Goal: Task Accomplishment & Management: Use online tool/utility

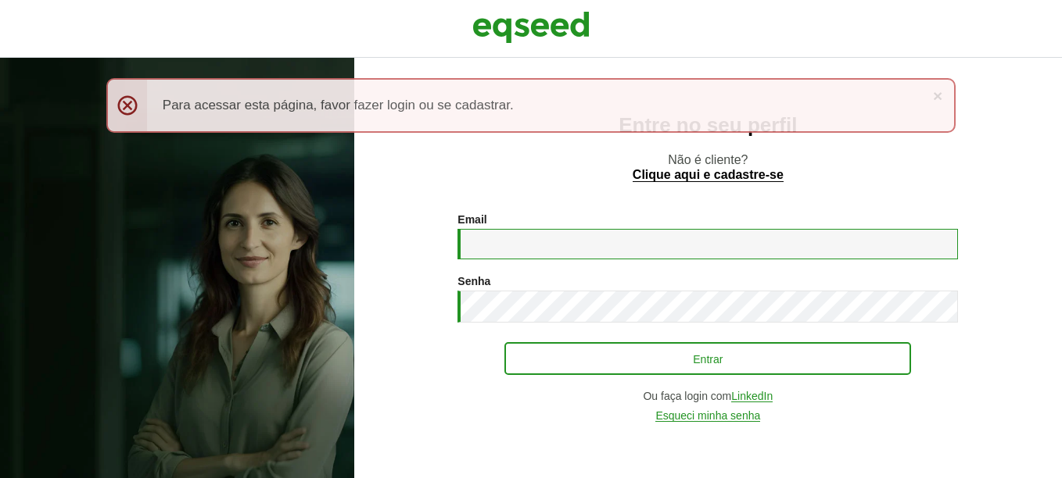
type input "**********"
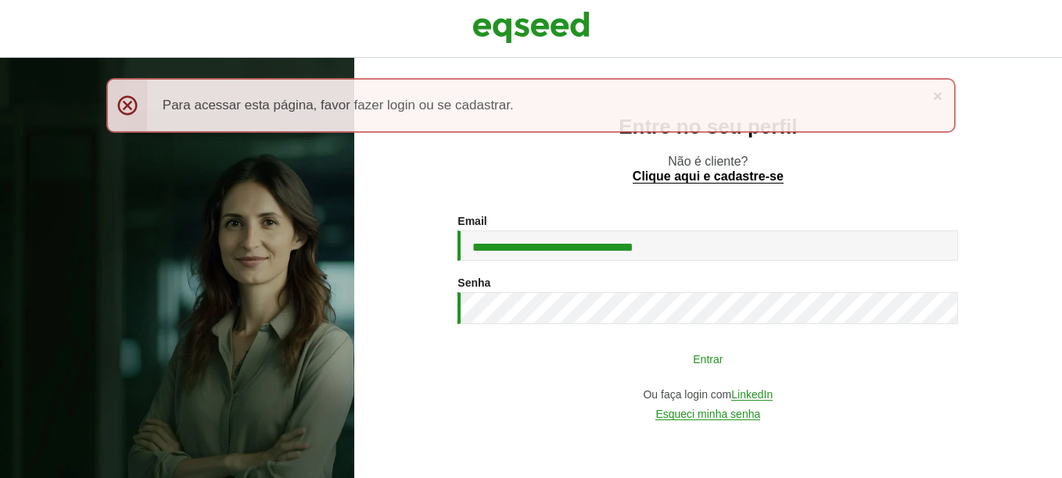
click at [663, 350] on button "Entrar" at bounding box center [707, 359] width 407 height 30
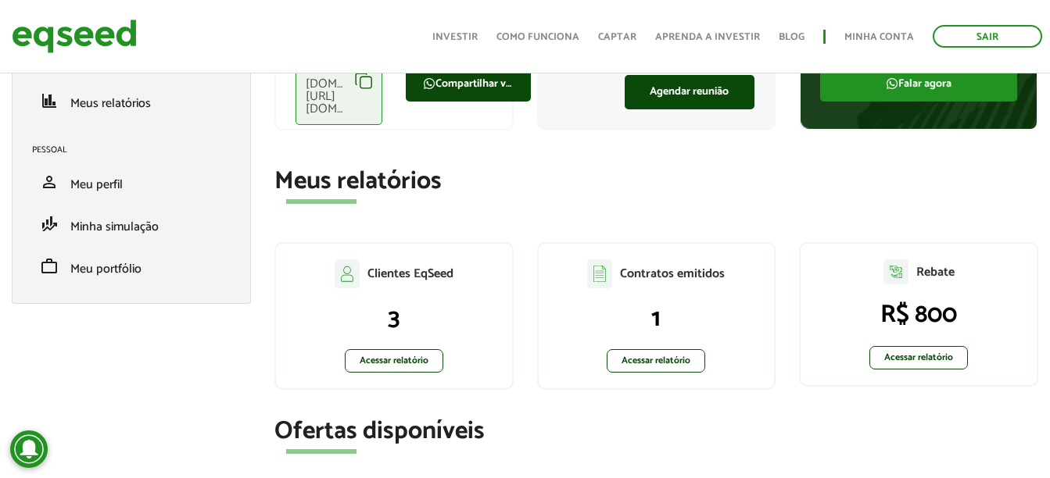
scroll to position [181, 0]
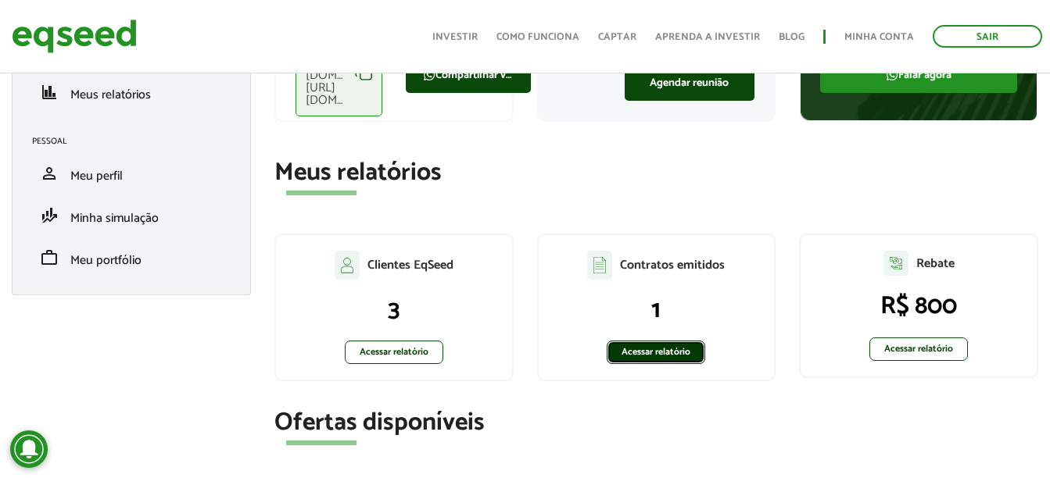
click at [654, 353] on link "Acessar relatório" at bounding box center [656, 352] width 98 height 23
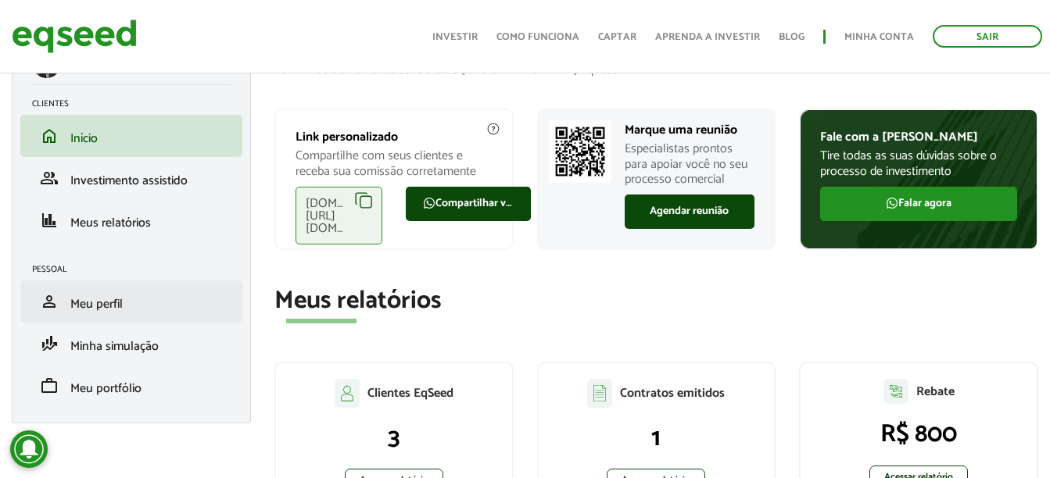
scroll to position [52, 0]
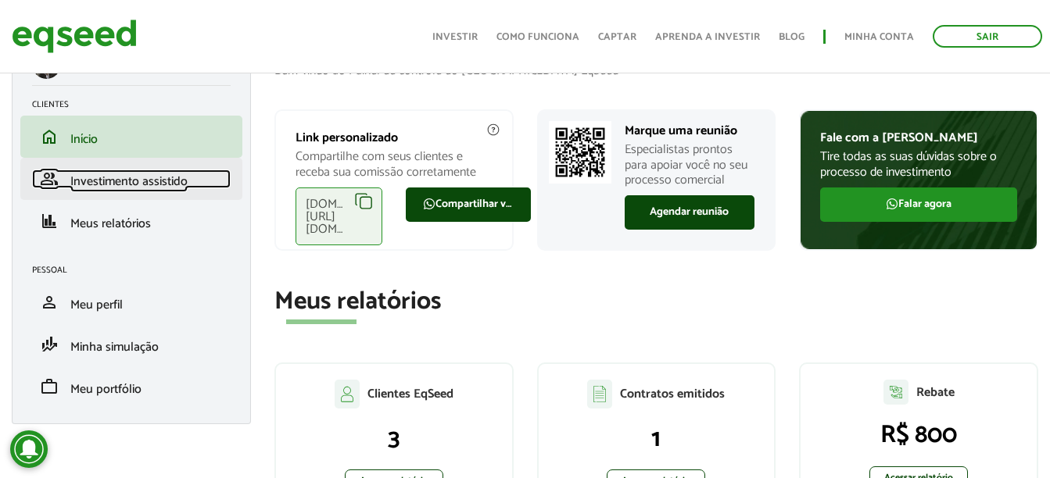
click at [142, 181] on span "Investimento assistido" at bounding box center [128, 181] width 117 height 21
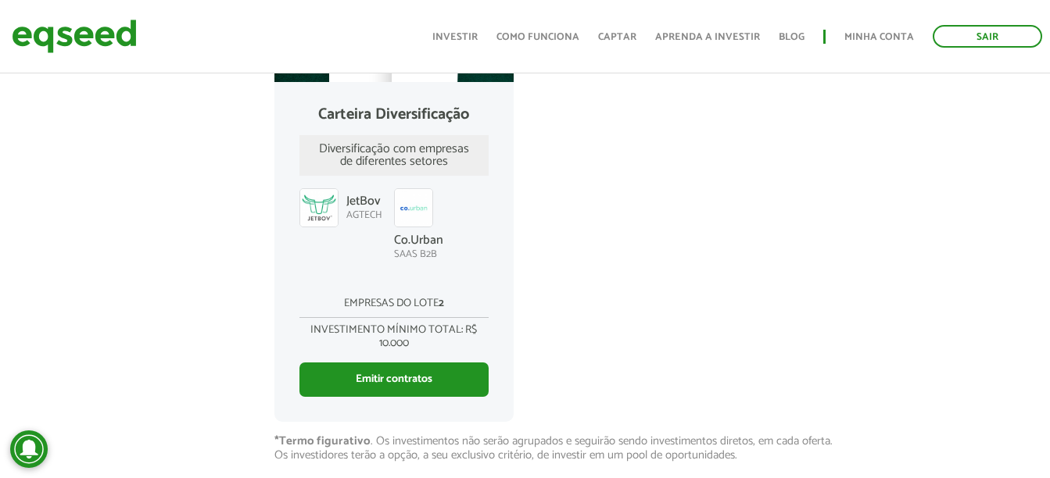
scroll to position [541, 0]
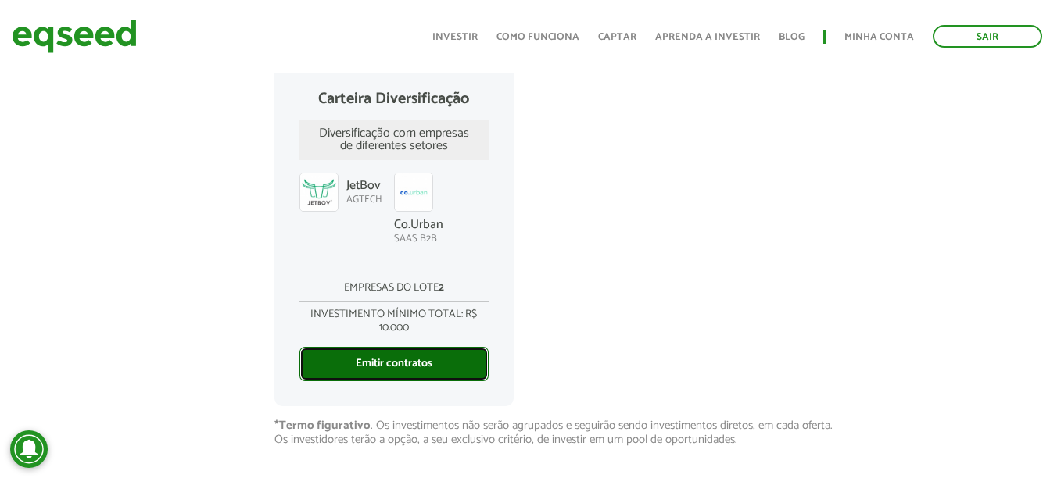
click at [420, 369] on link "Emitir contratos" at bounding box center [393, 364] width 189 height 34
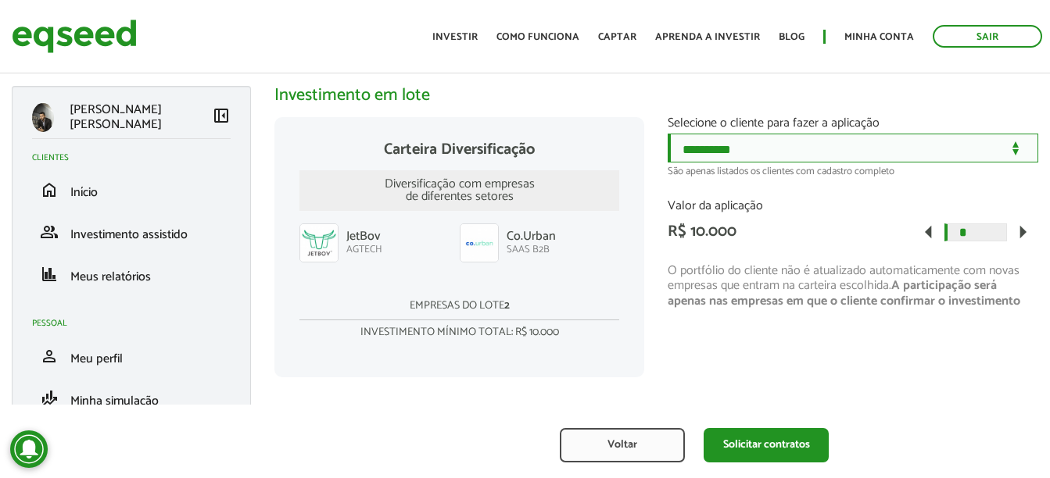
click at [813, 151] on select "**********" at bounding box center [853, 148] width 371 height 29
select select "******"
click at [668, 134] on select "**********" at bounding box center [853, 148] width 371 height 29
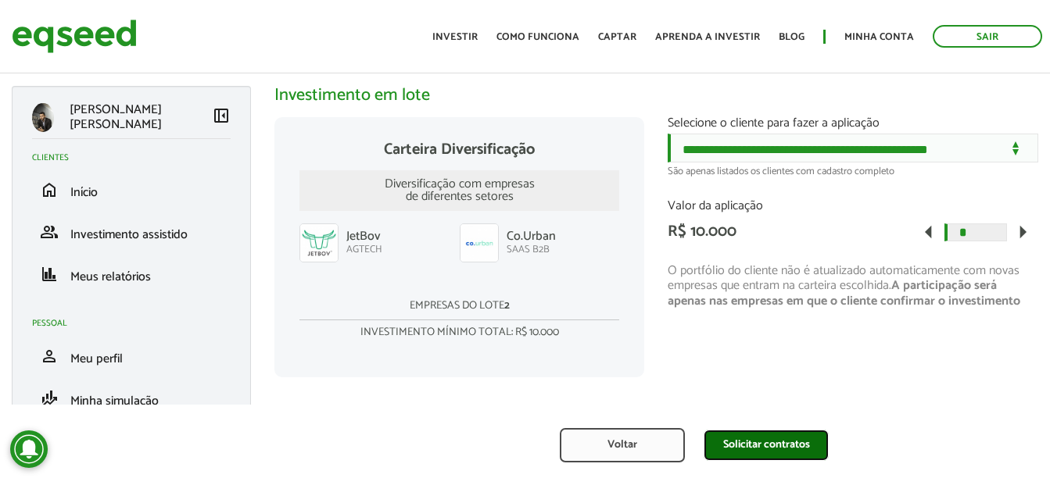
click at [781, 428] on div "Voltar Solicitar contratos" at bounding box center [525, 441] width 1050 height 73
click at [765, 451] on button "Solicitar contratos" at bounding box center [766, 445] width 125 height 31
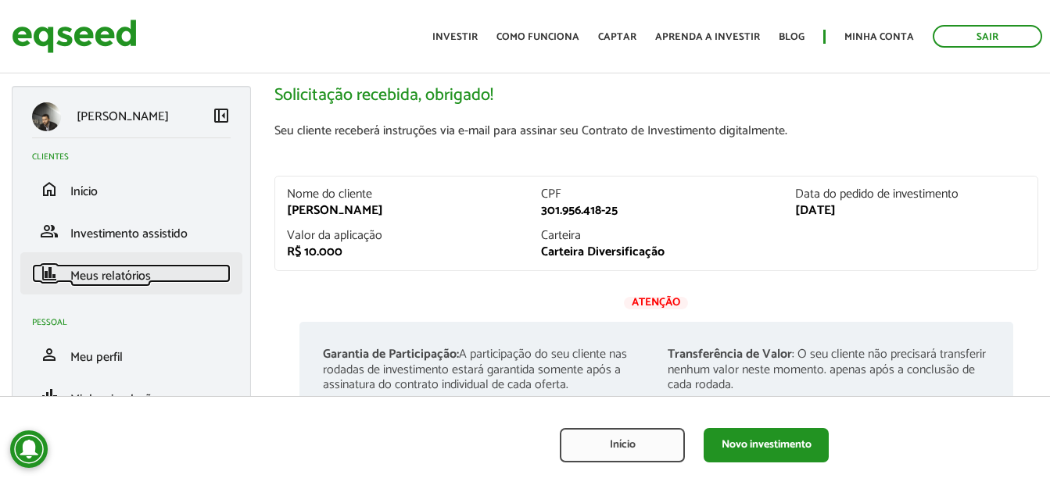
click at [111, 271] on span "Meus relatórios" at bounding box center [110, 276] width 81 height 21
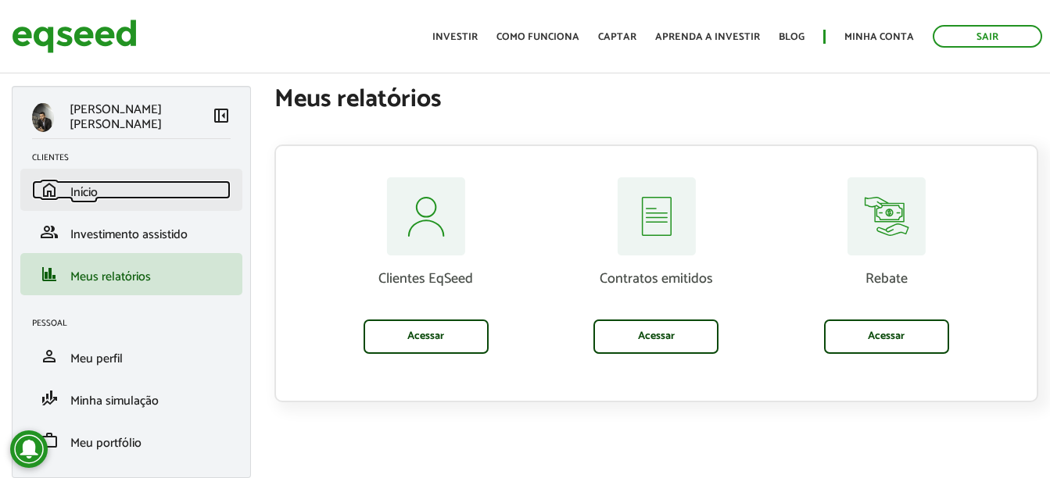
click at [134, 196] on link "home Início" at bounding box center [131, 190] width 199 height 19
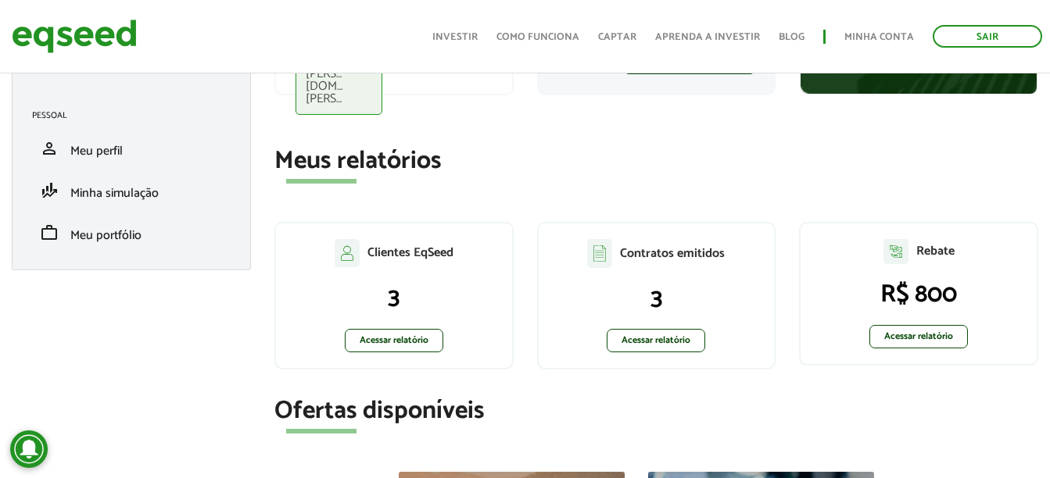
scroll to position [207, 0]
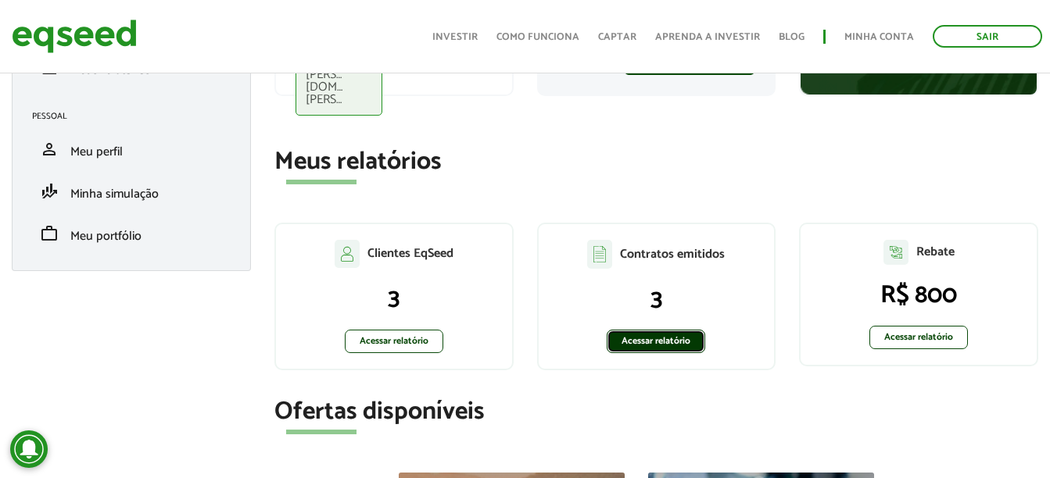
click at [639, 330] on link "Acessar relatório" at bounding box center [656, 341] width 98 height 23
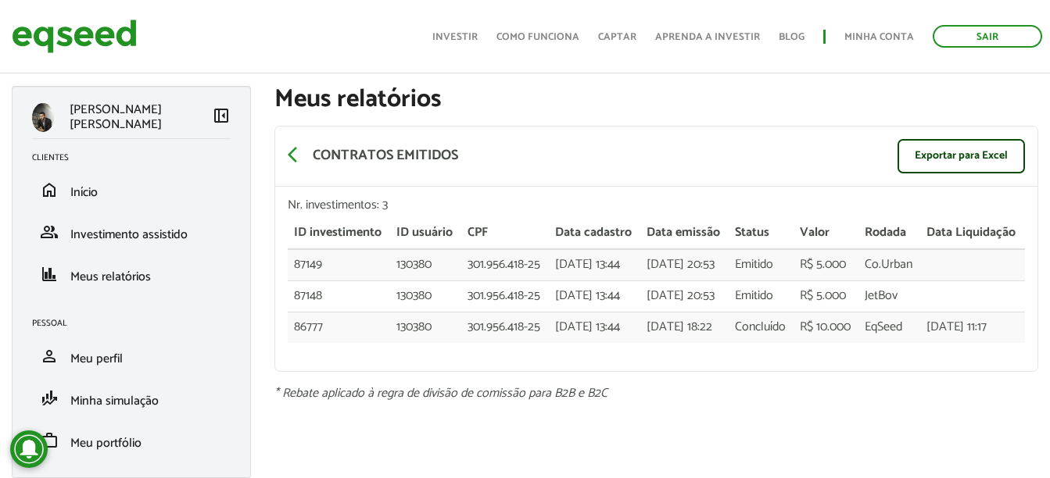
scroll to position [10, 0]
click at [288, 155] on span "arrow_back_ios" at bounding box center [297, 154] width 19 height 19
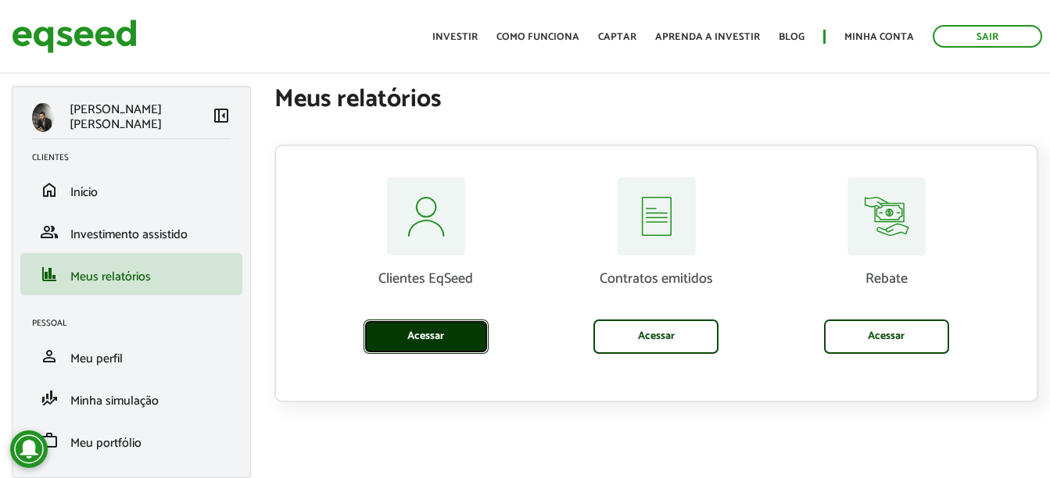
click at [417, 330] on link "Acessar" at bounding box center [426, 337] width 125 height 34
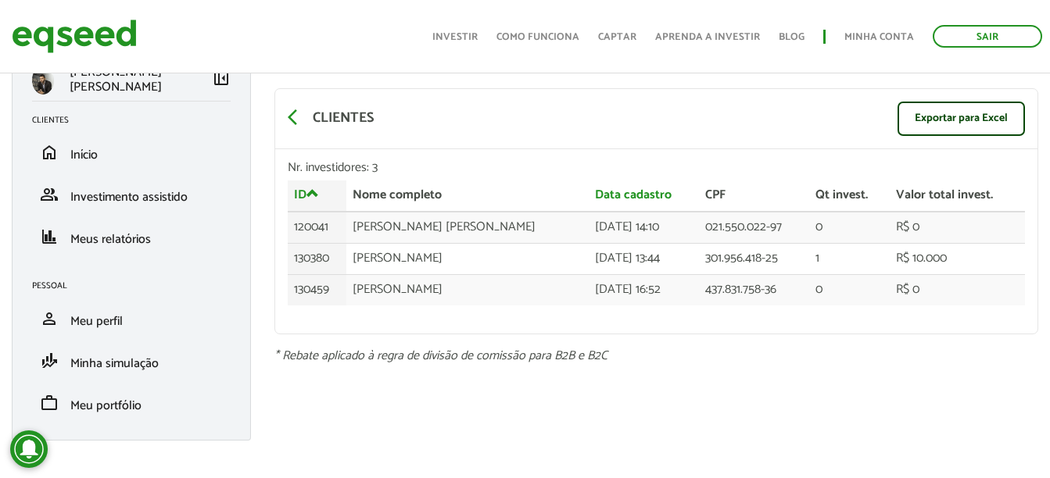
scroll to position [47, 0]
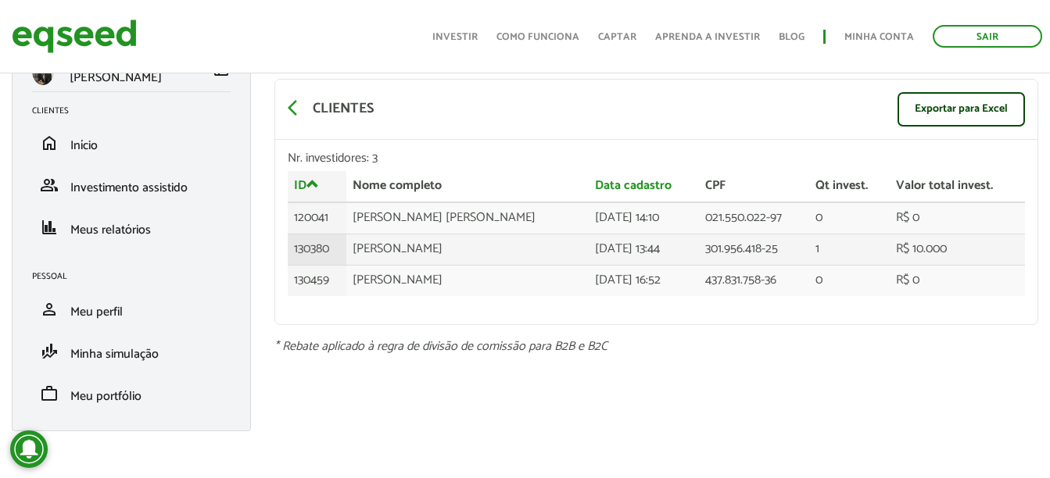
click at [779, 255] on td "301.956.418-25" at bounding box center [754, 249] width 110 height 31
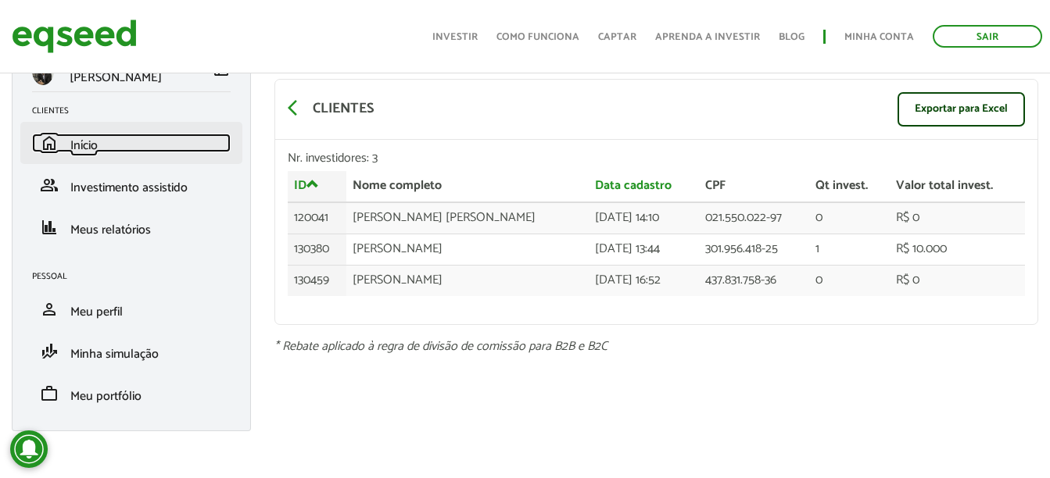
click at [114, 145] on link "home Início" at bounding box center [131, 143] width 199 height 19
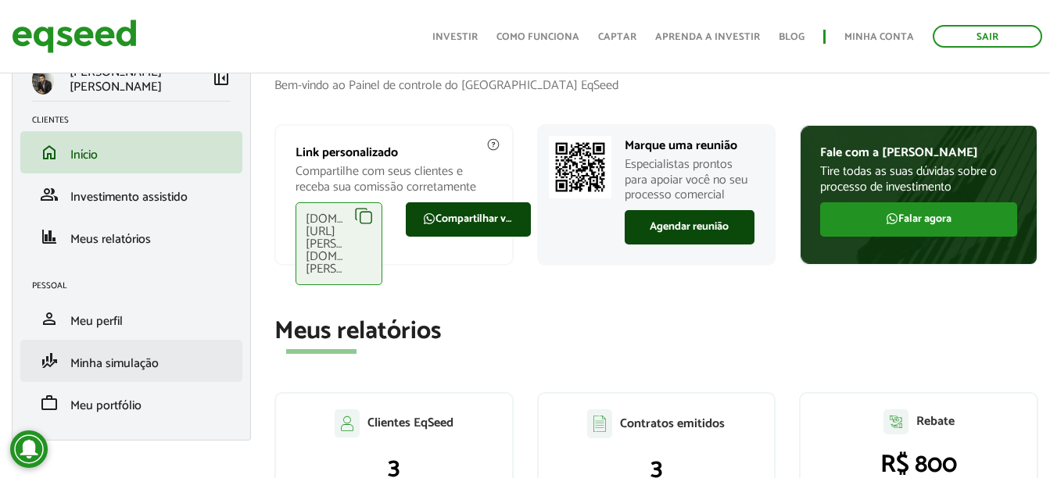
scroll to position [37, 0]
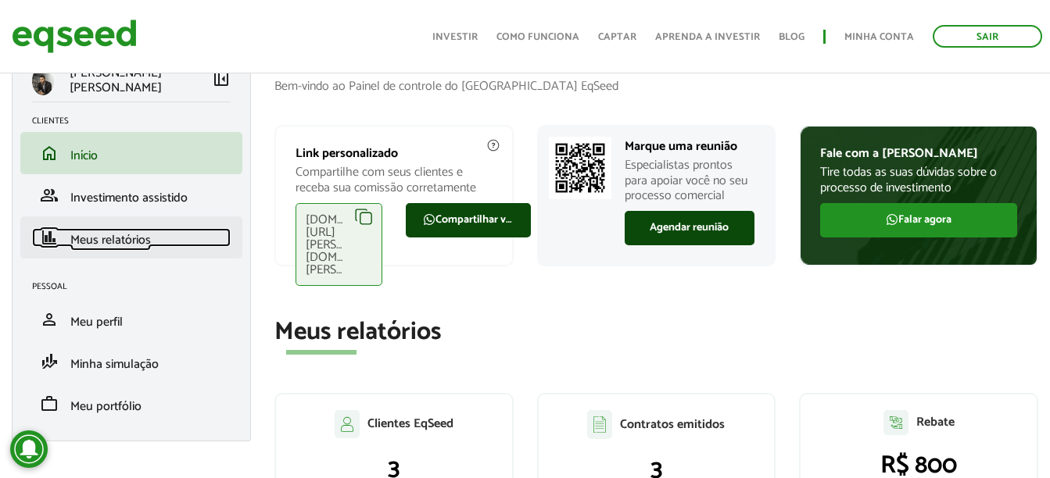
click at [143, 249] on span "Meus relatórios" at bounding box center [110, 240] width 81 height 21
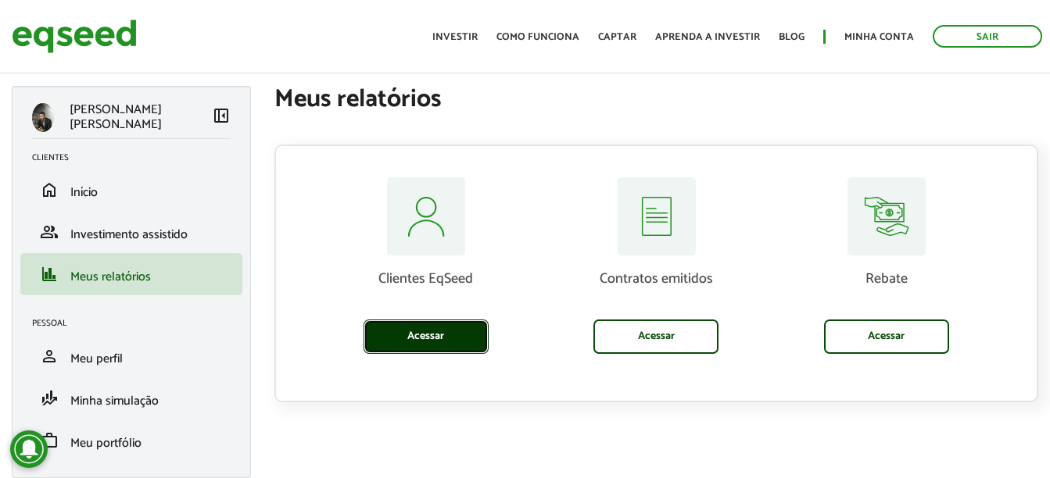
click at [429, 339] on link "Acessar" at bounding box center [426, 337] width 125 height 34
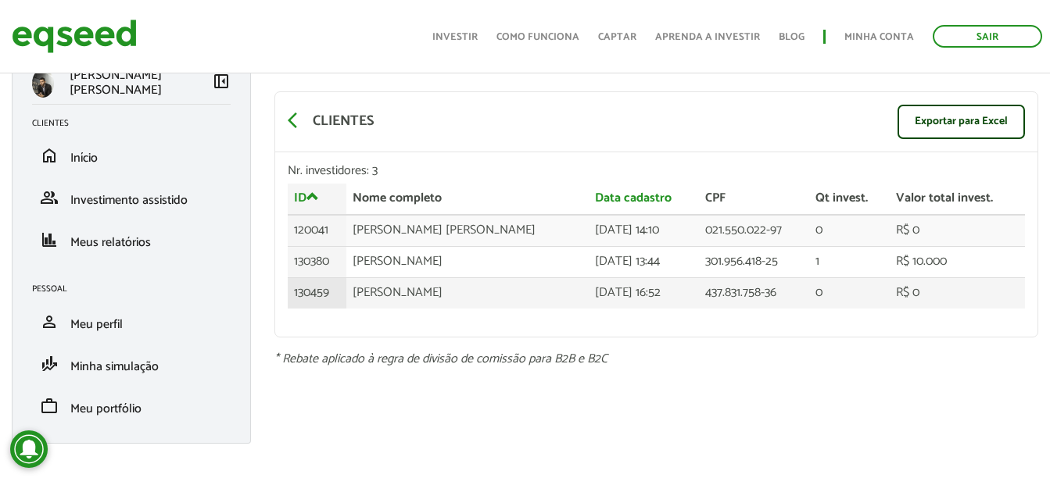
scroll to position [47, 0]
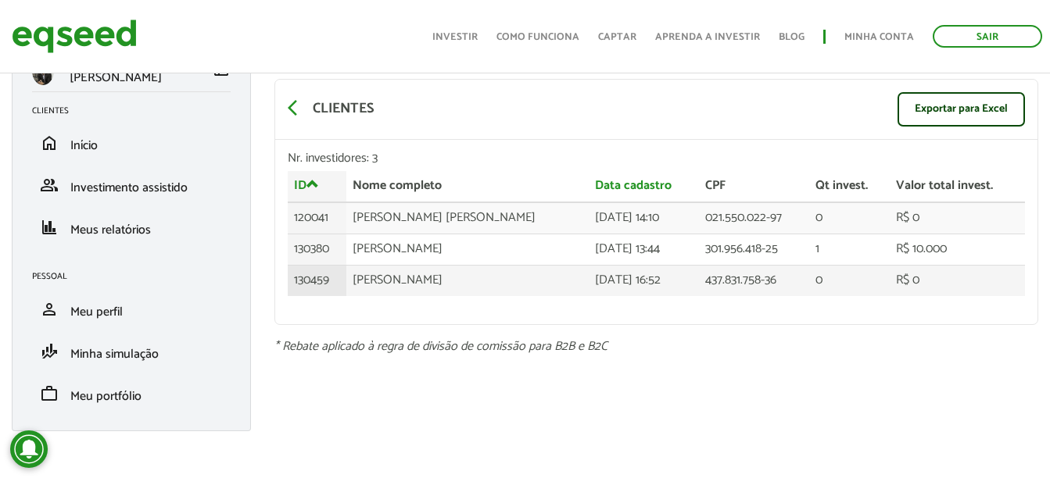
click at [640, 265] on td "09/07/2025 - 16:52" at bounding box center [644, 280] width 110 height 30
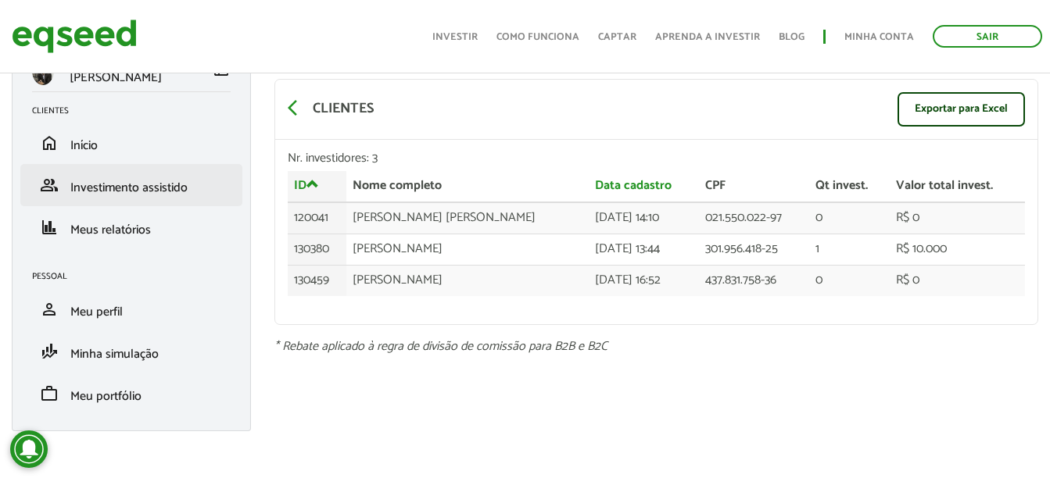
scroll to position [0, 0]
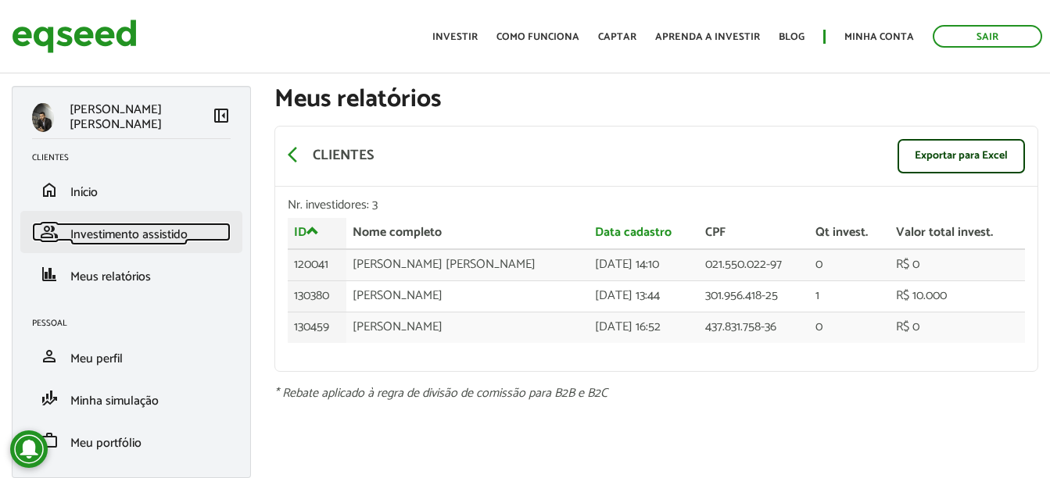
click at [141, 239] on span "Investimento assistido" at bounding box center [128, 234] width 117 height 21
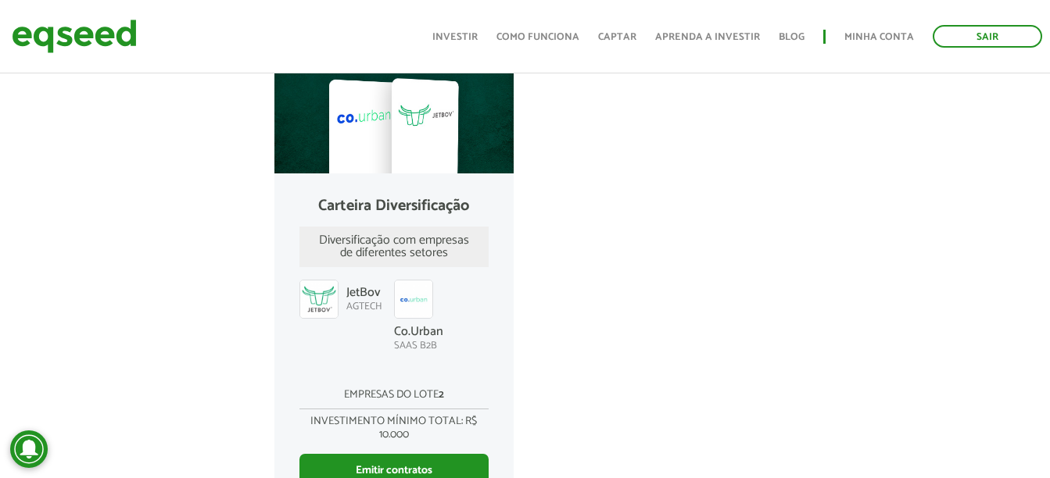
scroll to position [541, 0]
